Goal: Information Seeking & Learning: Find specific fact

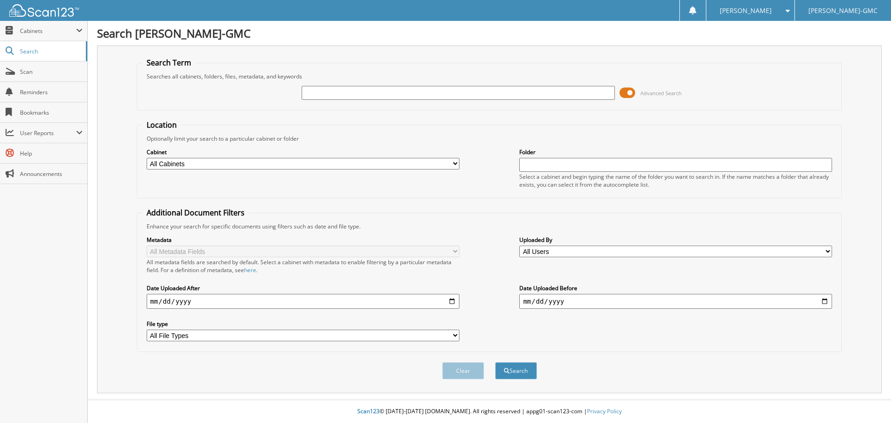
click at [338, 93] on input "text" at bounding box center [458, 93] width 313 height 14
type input "83331"
click at [495, 362] on button "Search" at bounding box center [516, 370] width 42 height 17
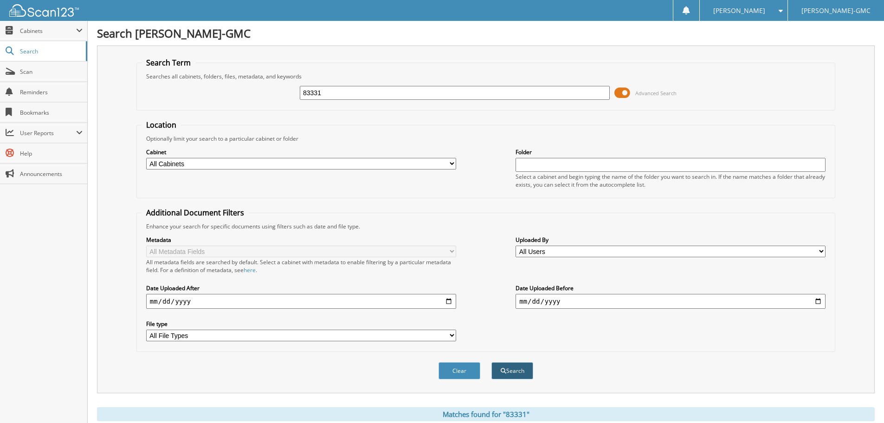
click at [514, 370] on button "Search" at bounding box center [512, 370] width 42 height 17
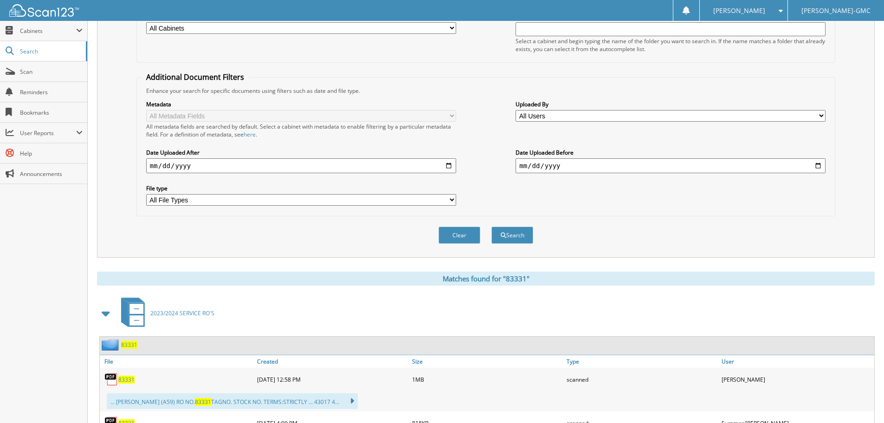
scroll to position [278, 0]
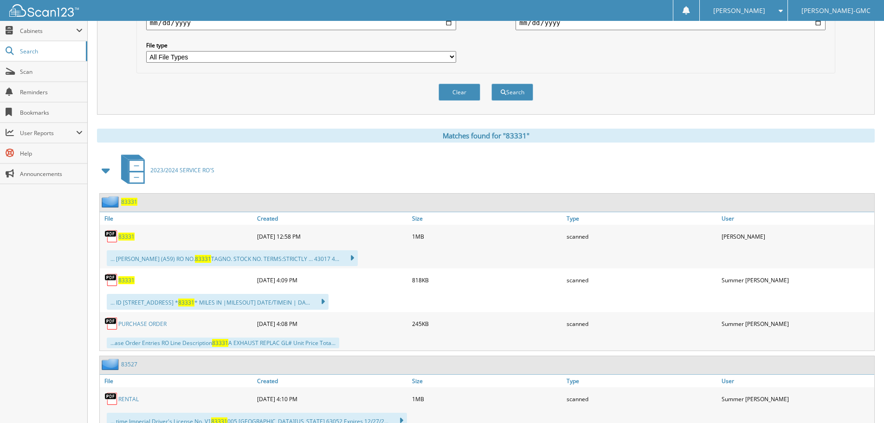
click at [129, 280] on span "83331" at bounding box center [126, 280] width 16 height 8
